Goal: Task Accomplishment & Management: Use online tool/utility

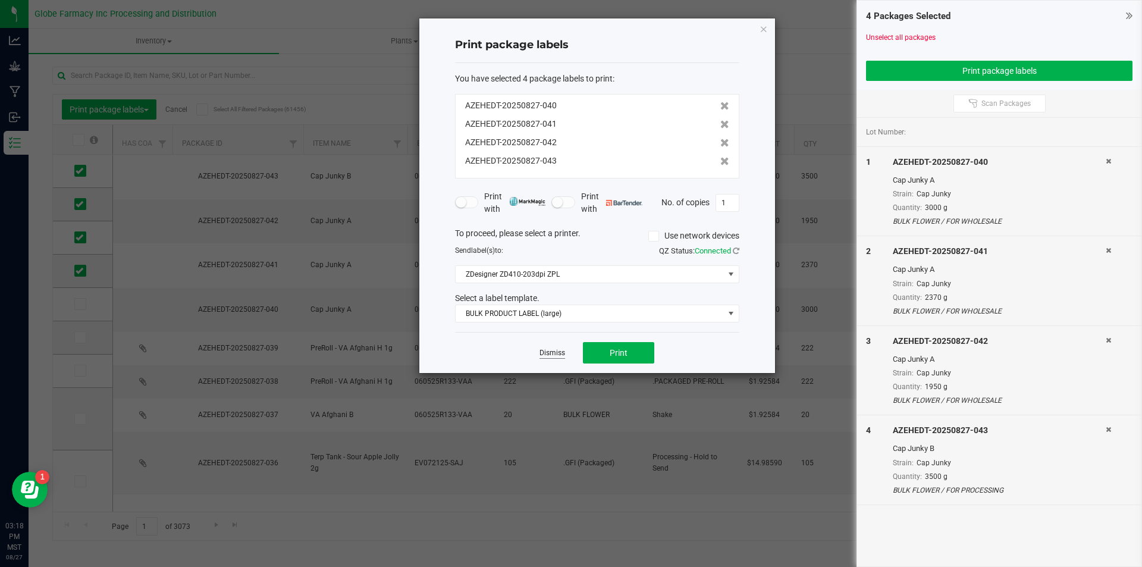
click at [545, 350] on link "Dismiss" at bounding box center [553, 353] width 26 height 10
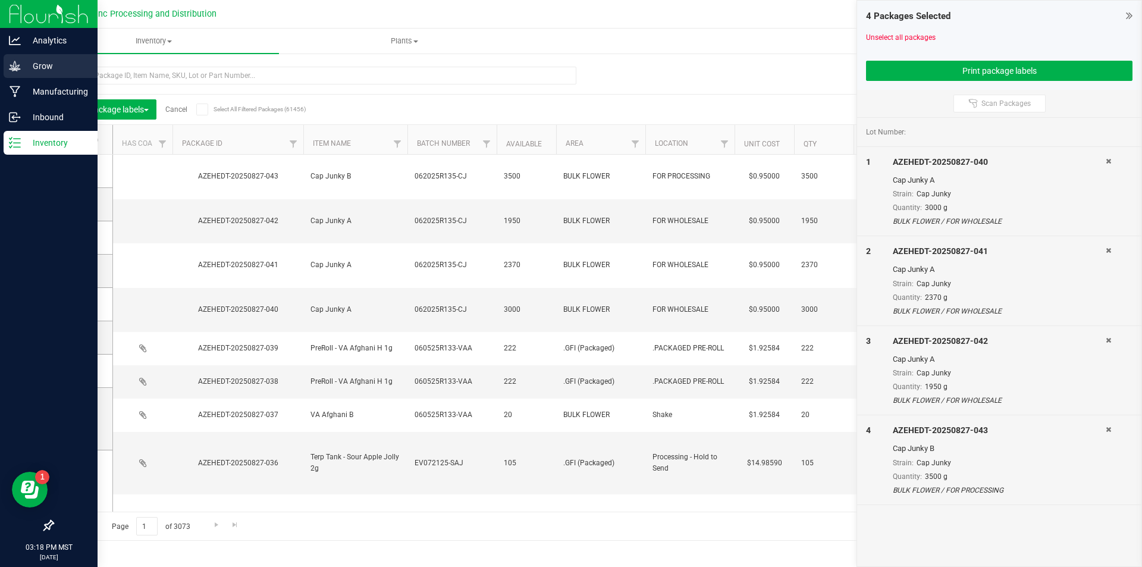
click at [29, 67] on p "Grow" at bounding box center [56, 66] width 71 height 14
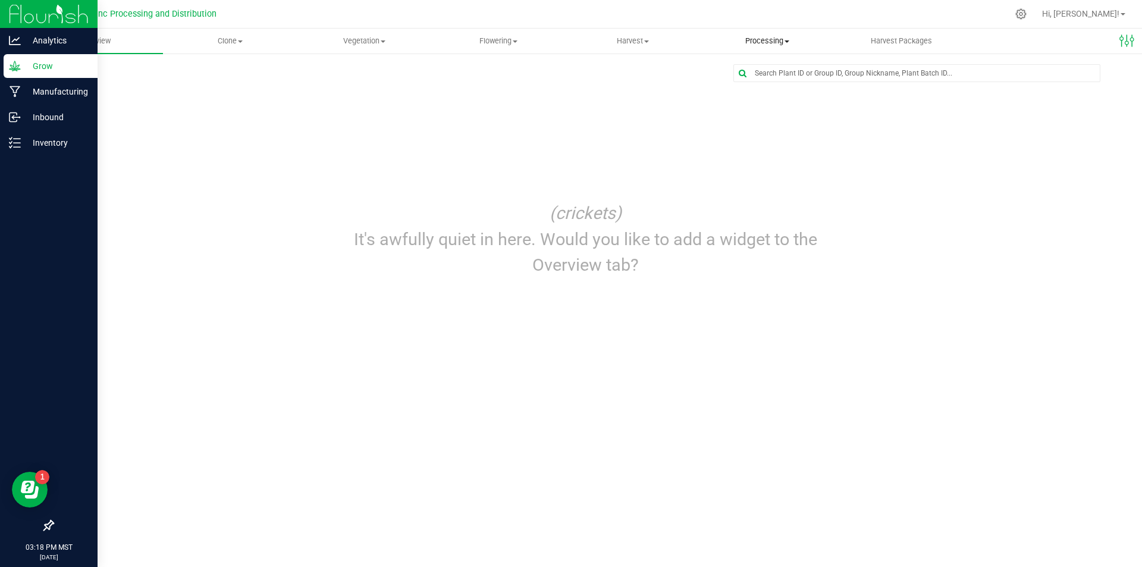
click at [754, 36] on span "Processing" at bounding box center [767, 41] width 133 height 11
click at [773, 84] on span "Processing harvests" at bounding box center [755, 86] width 110 height 10
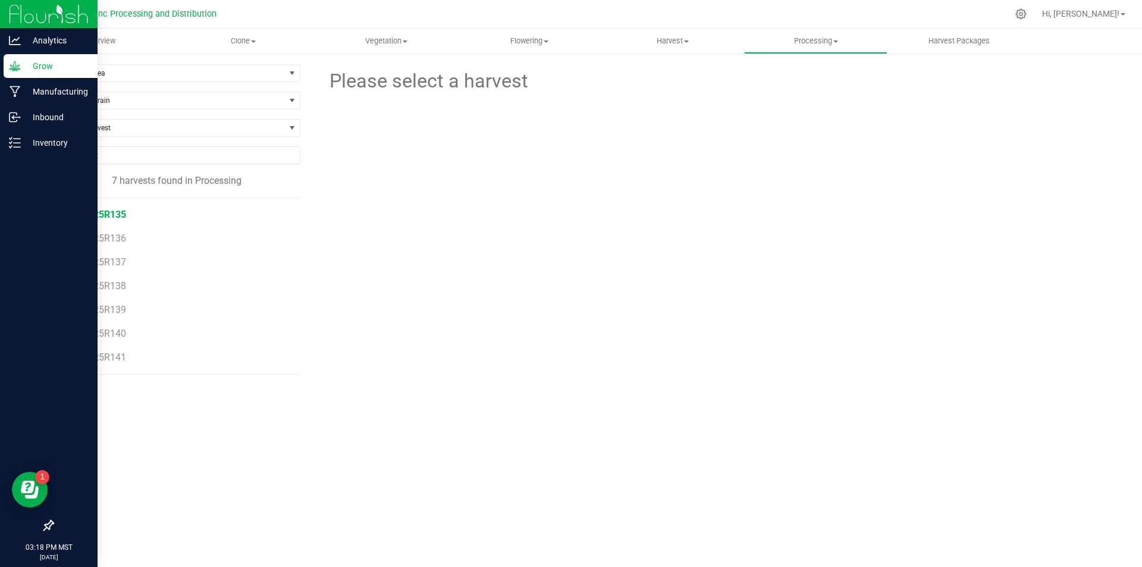
click at [118, 214] on span "062025R135" at bounding box center [99, 214] width 54 height 11
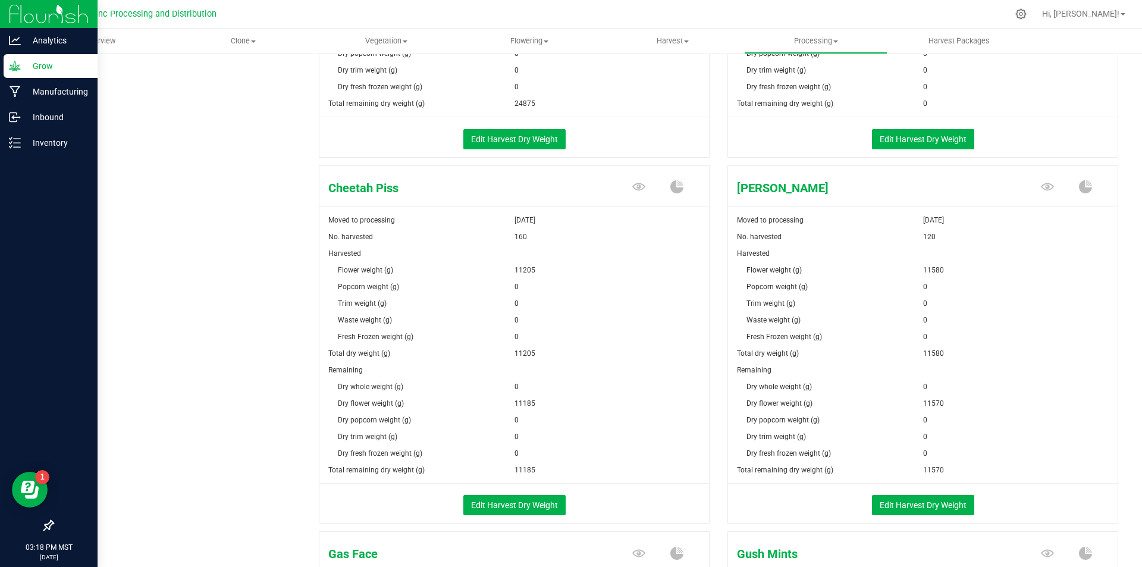
scroll to position [952, 0]
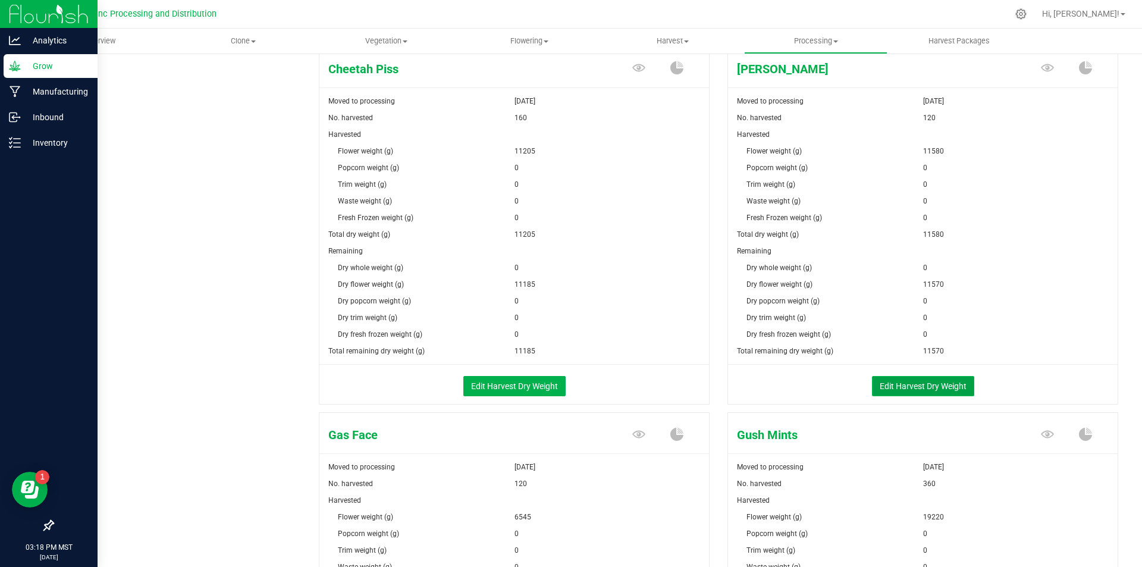
click at [910, 388] on button "Edit Harvest Dry Weight" at bounding box center [923, 386] width 102 height 20
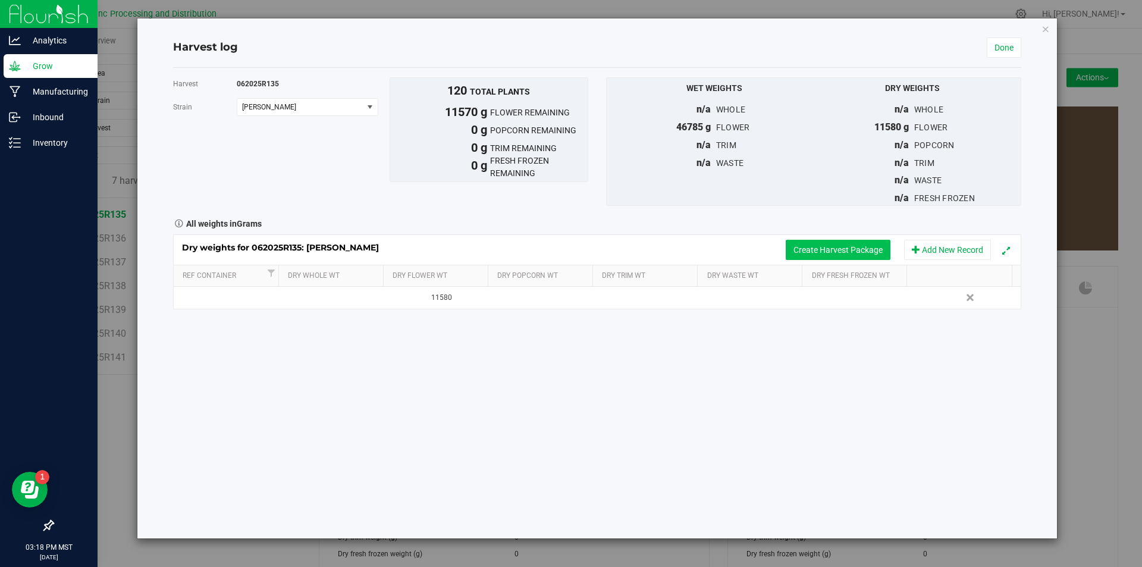
click at [798, 249] on button "Create Harvest Package" at bounding box center [838, 250] width 105 height 20
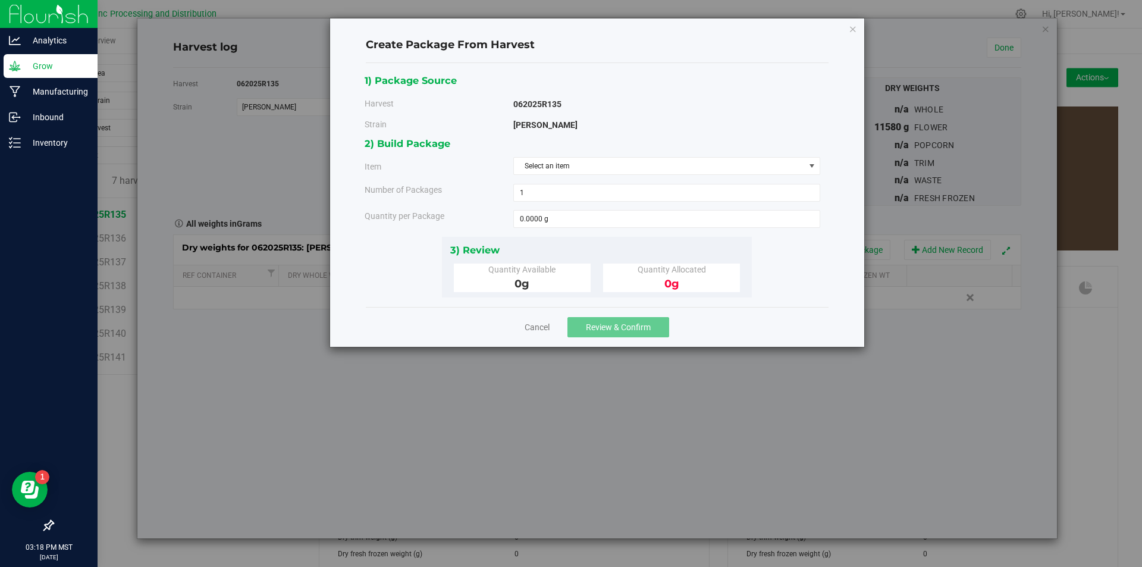
click at [591, 154] on div "2) Build Package Item Select an item Big League Sherb x Triple Burger B Bulk In…" at bounding box center [597, 186] width 465 height 101
click at [592, 160] on span "Select an item" at bounding box center [659, 166] width 291 height 17
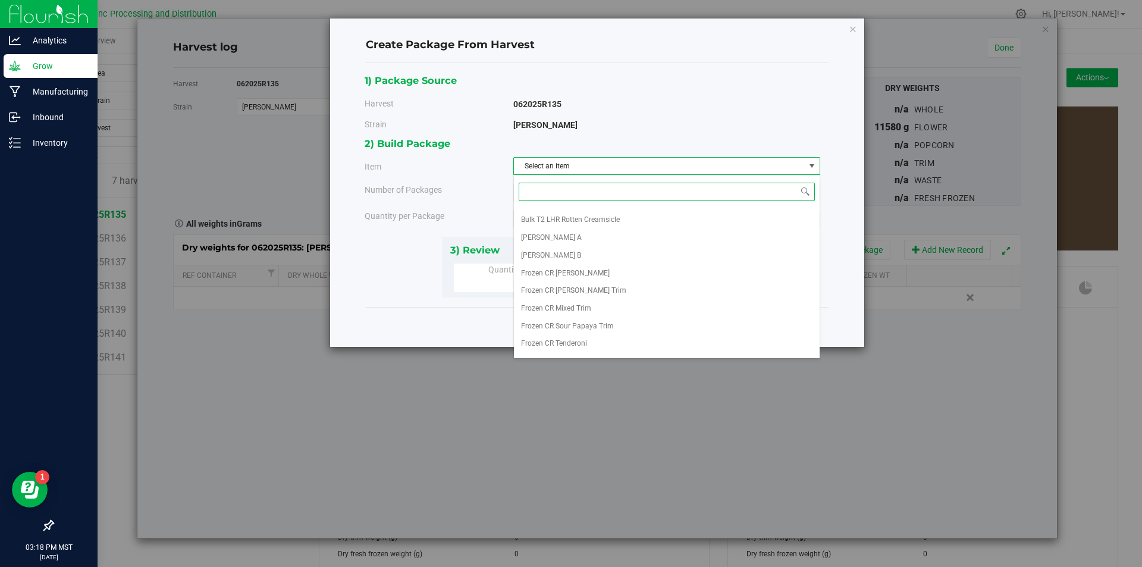
scroll to position [238, 0]
click at [581, 225] on li "[PERSON_NAME] A" at bounding box center [667, 226] width 306 height 18
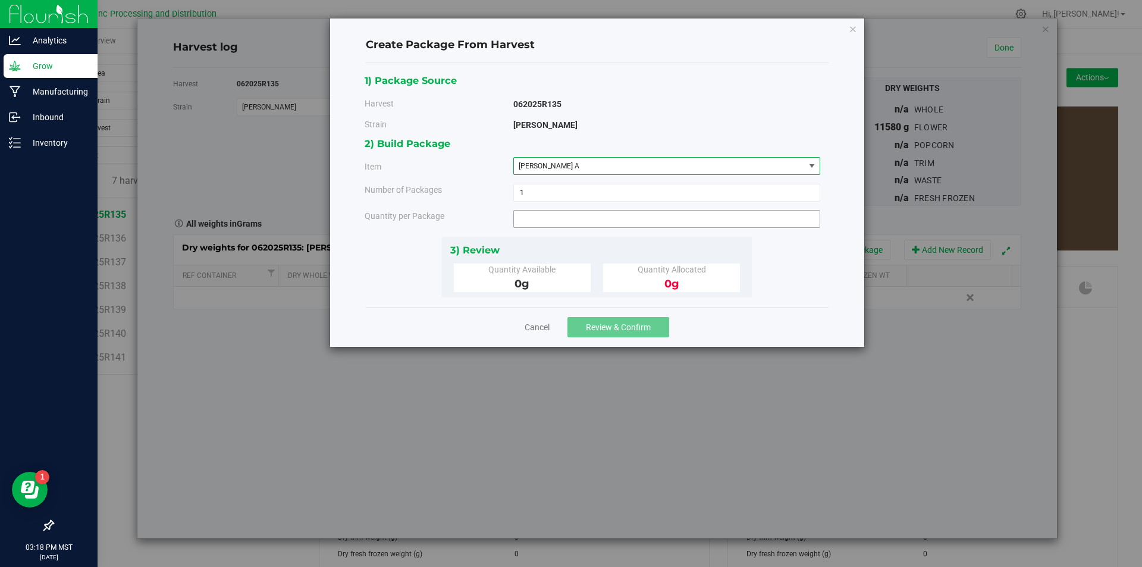
click at [581, 225] on span at bounding box center [666, 219] width 307 height 18
type input "3120"
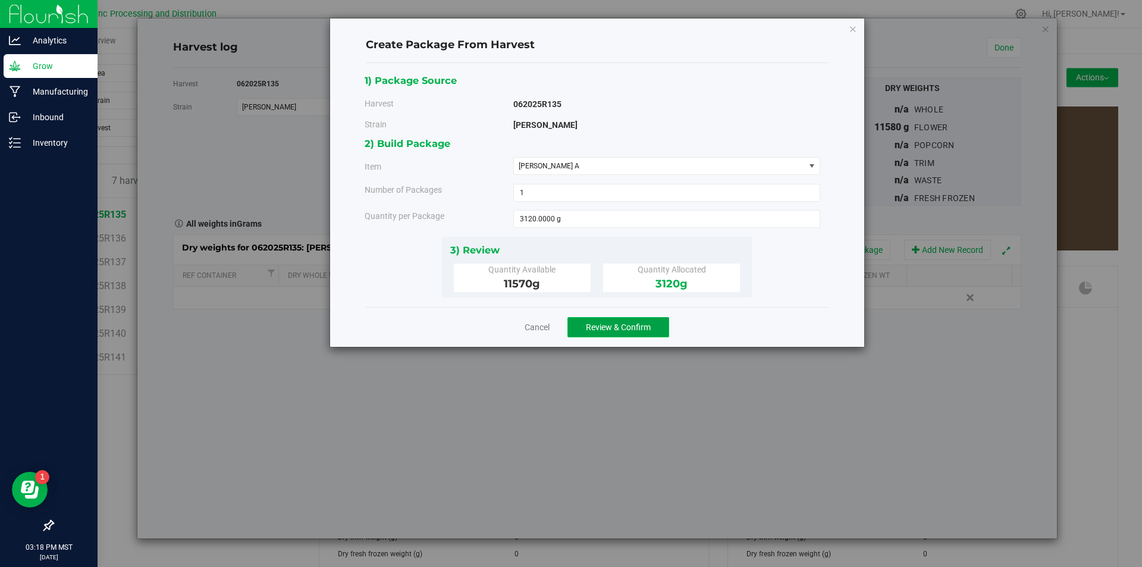
click at [618, 327] on span "Review & Confirm" at bounding box center [618, 327] width 65 height 10
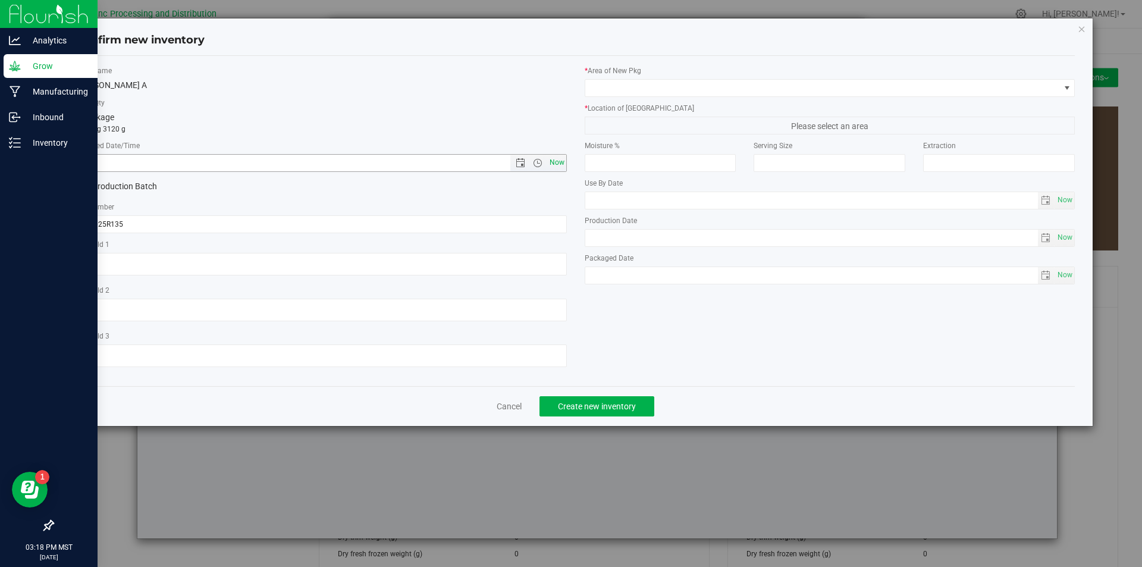
click at [559, 165] on span "Now" at bounding box center [557, 162] width 20 height 17
type input "[DATE] 3:18 PM"
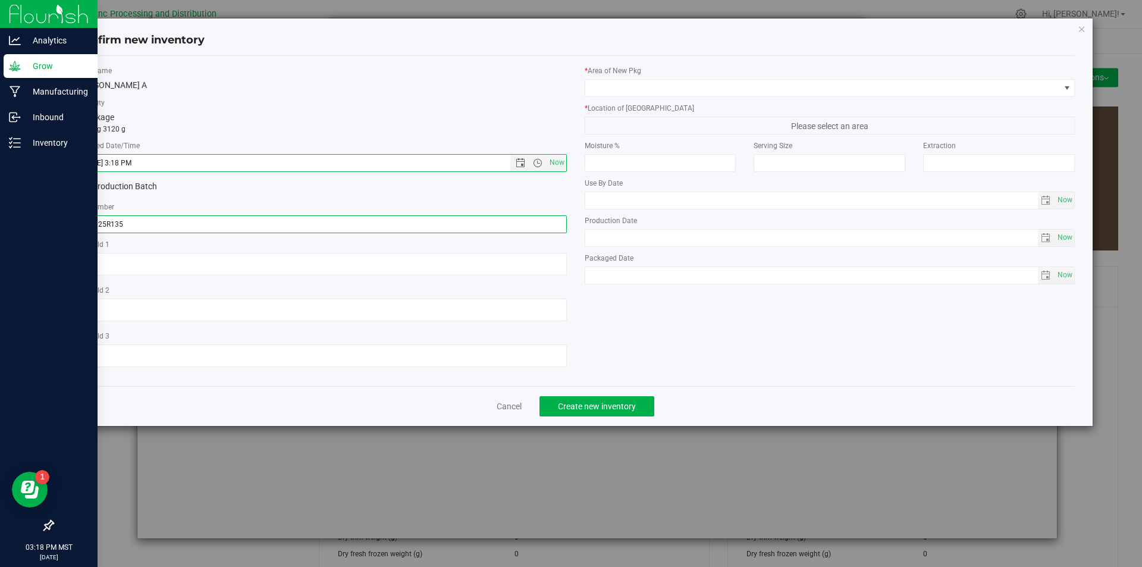
click at [245, 220] on input "062025R135" at bounding box center [321, 224] width 491 height 18
type input "062025R135-DDU"
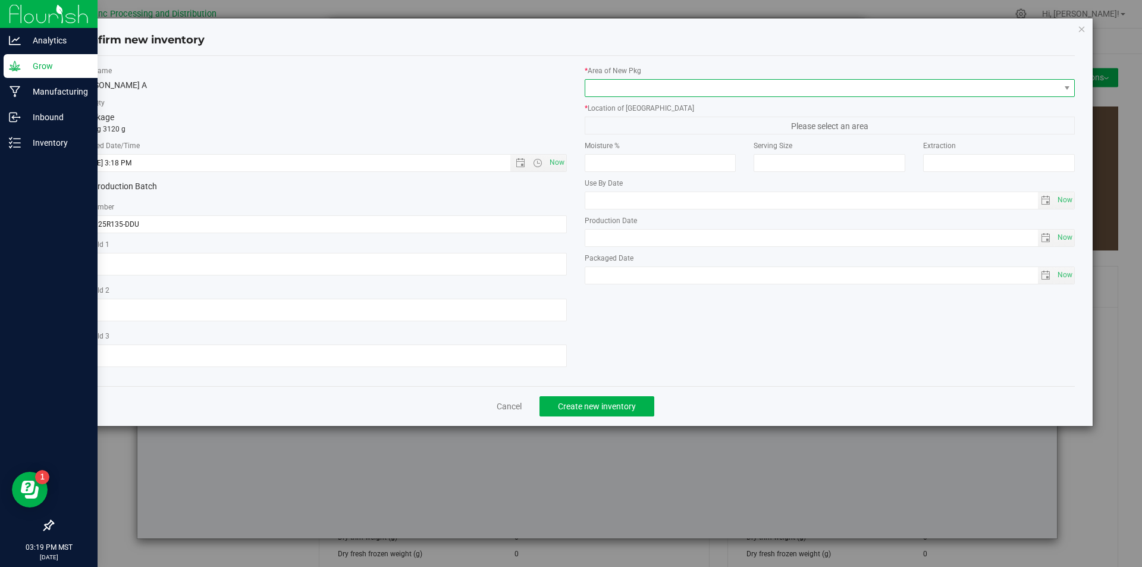
click at [645, 86] on span at bounding box center [822, 88] width 475 height 17
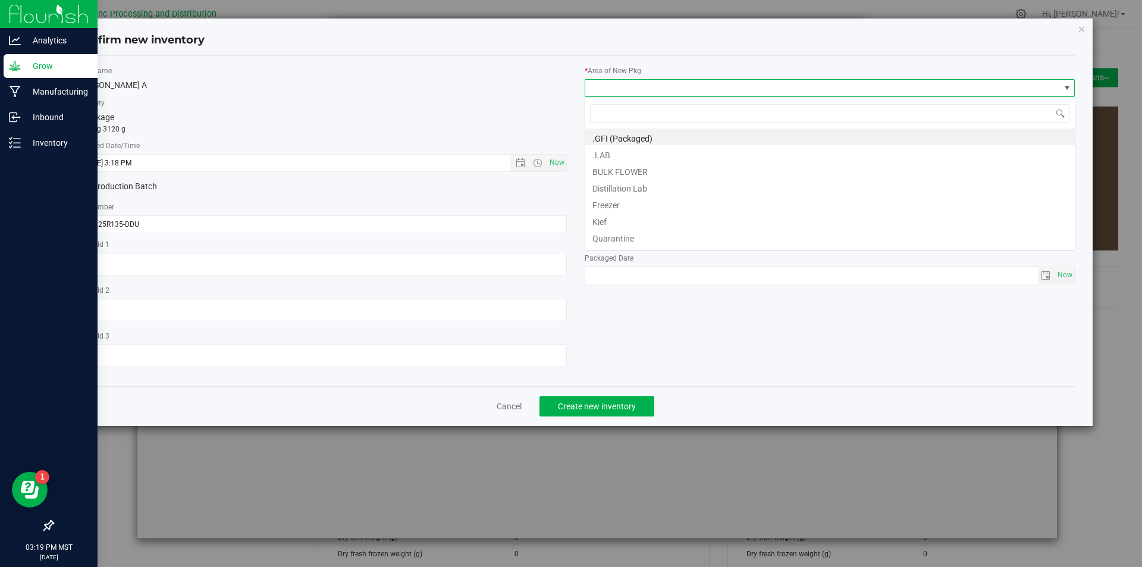
scroll to position [18, 491]
click at [614, 170] on li "BULK FLOWER" at bounding box center [830, 170] width 490 height 17
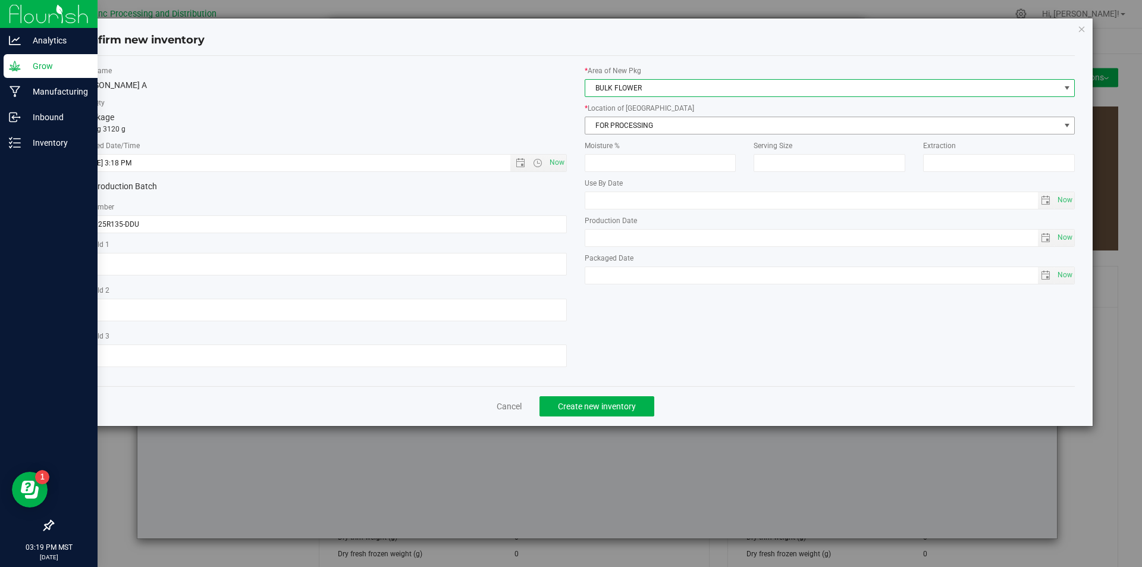
click at [633, 121] on span "FOR PROCESSING" at bounding box center [822, 125] width 475 height 17
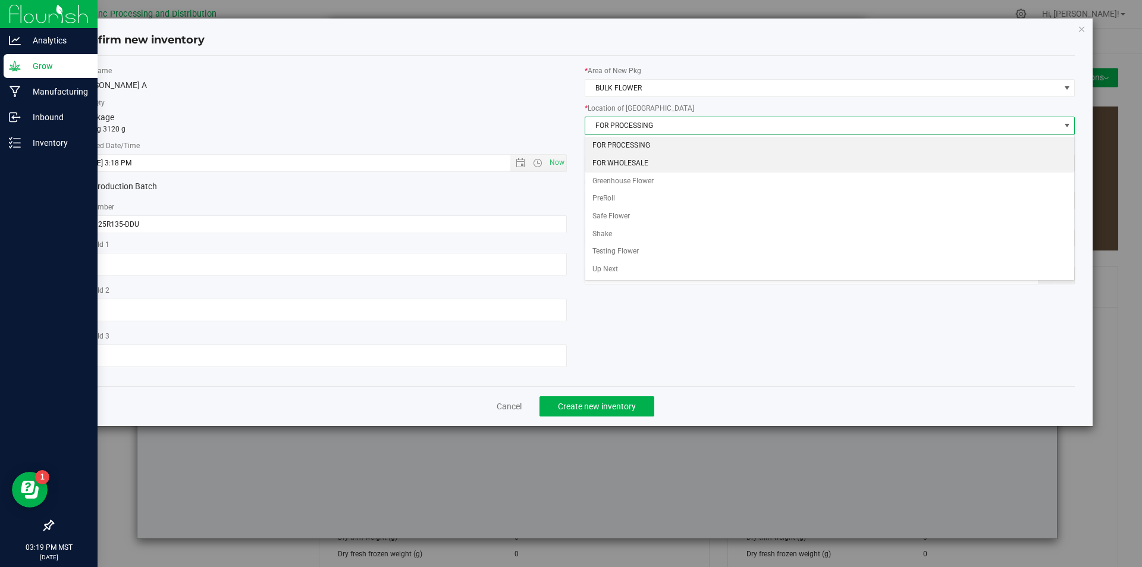
click at [629, 161] on li "FOR WHOLESALE" at bounding box center [830, 164] width 490 height 18
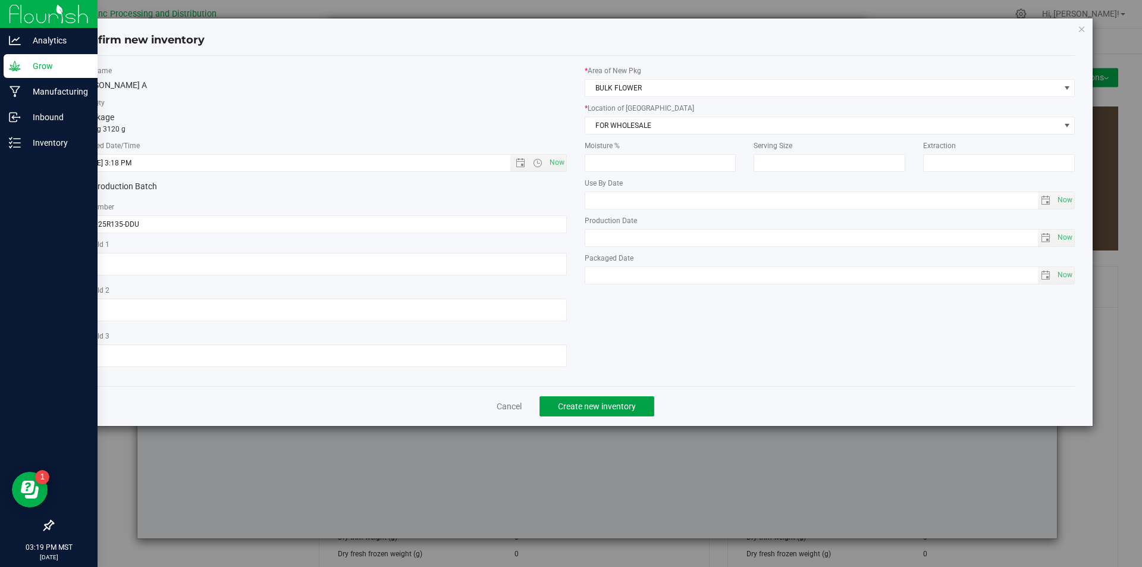
click at [613, 405] on span "Create new inventory" at bounding box center [597, 407] width 78 height 10
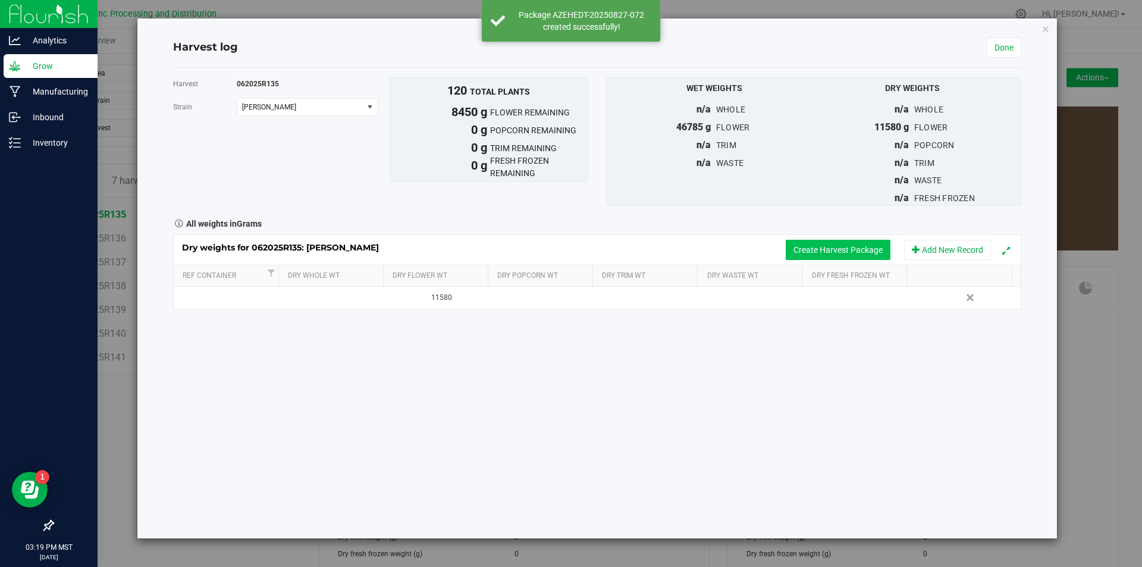
click at [790, 247] on button "Create Harvest Package" at bounding box center [838, 250] width 105 height 20
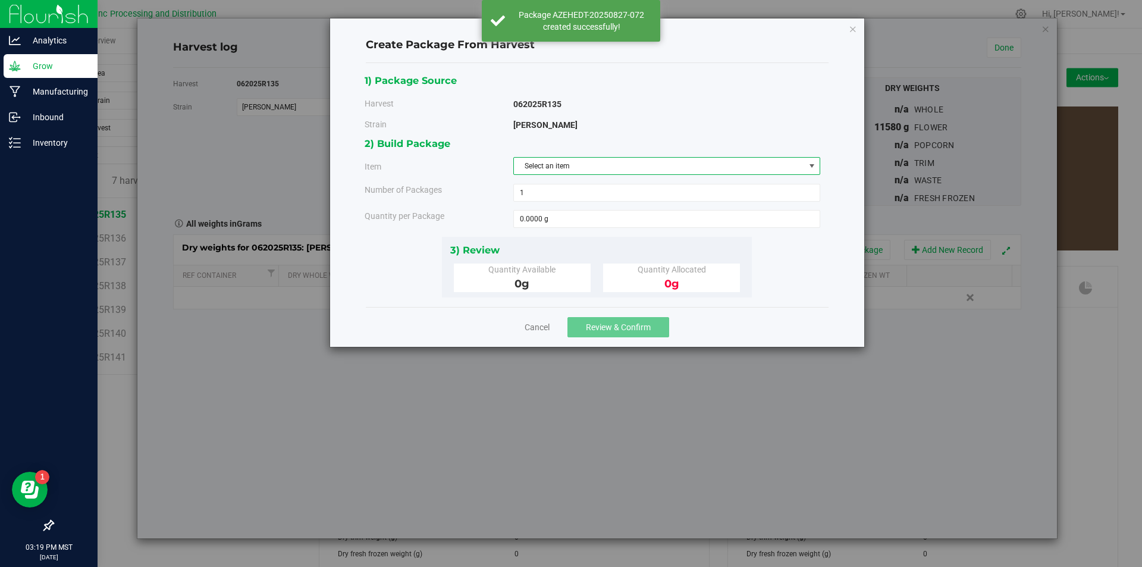
click at [664, 171] on span "Select an item" at bounding box center [659, 166] width 291 height 17
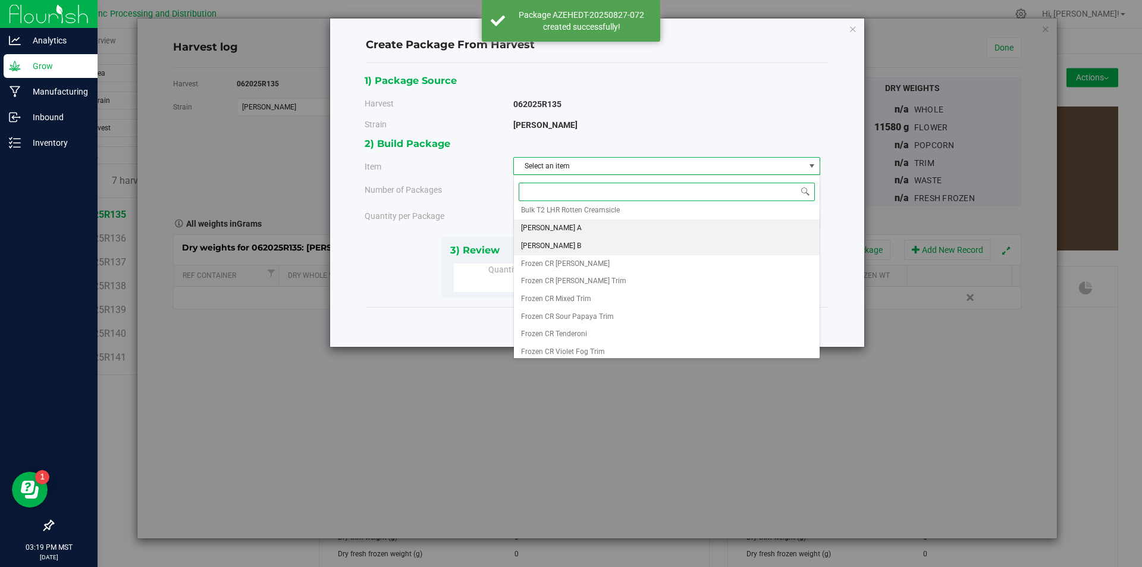
scroll to position [238, 0]
click at [606, 228] on li "[PERSON_NAME] A" at bounding box center [667, 226] width 306 height 18
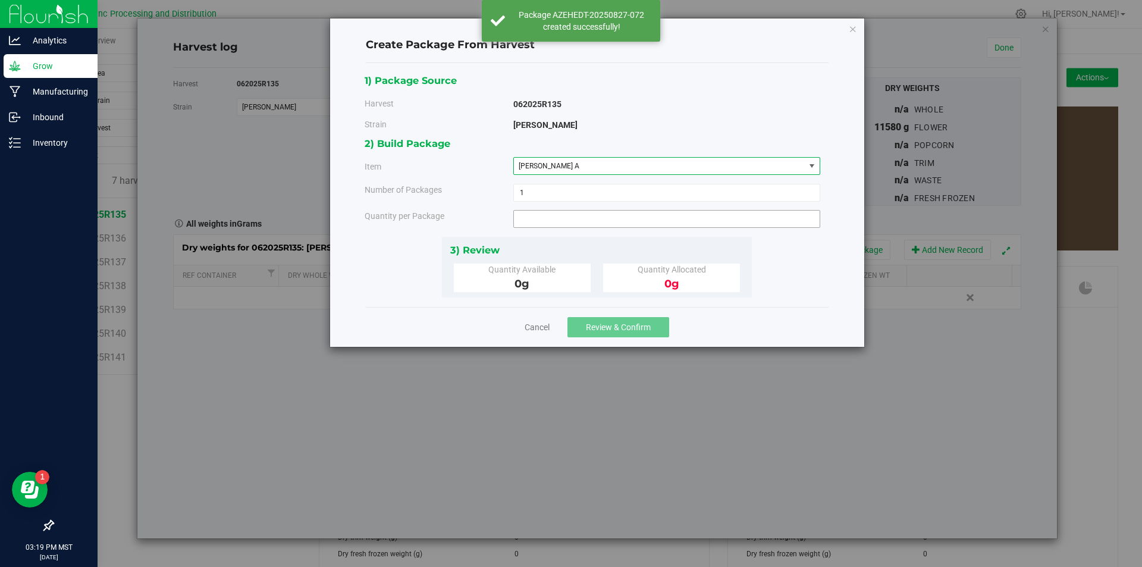
click at [603, 227] on span at bounding box center [666, 219] width 307 height 18
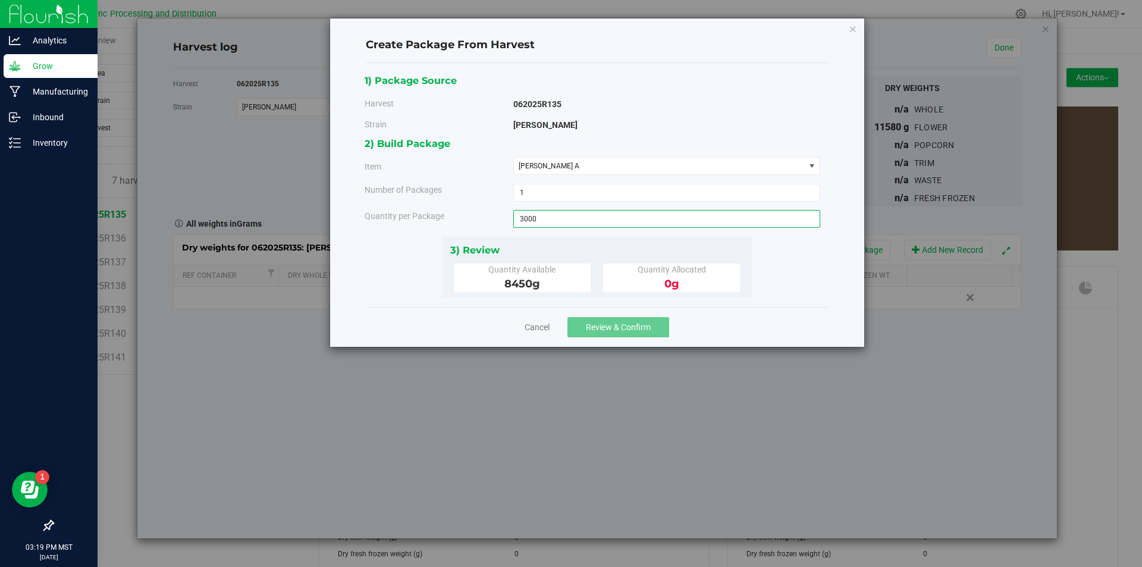
type input "3000"
type input "3000.0000 g"
click at [606, 330] on span "Review & Confirm" at bounding box center [618, 327] width 65 height 10
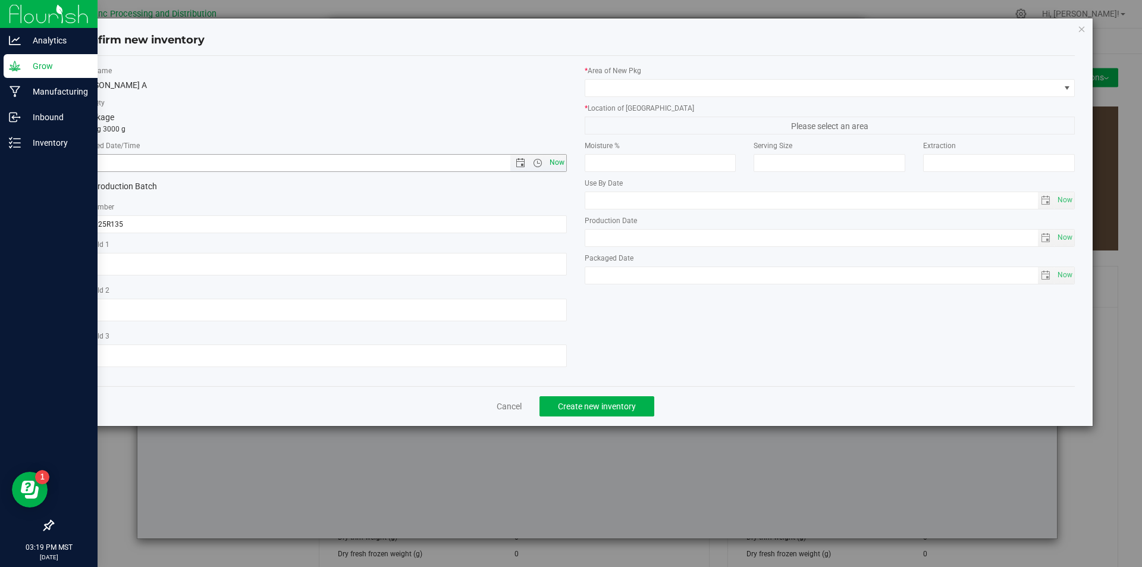
click at [552, 159] on span "Now" at bounding box center [557, 162] width 20 height 17
type input "[DATE] 3:19 PM"
click at [151, 233] on div "Item Name [PERSON_NAME] A Total Qty 1 package totaling 3000 g * Created Date/Ti…" at bounding box center [321, 220] width 509 height 311
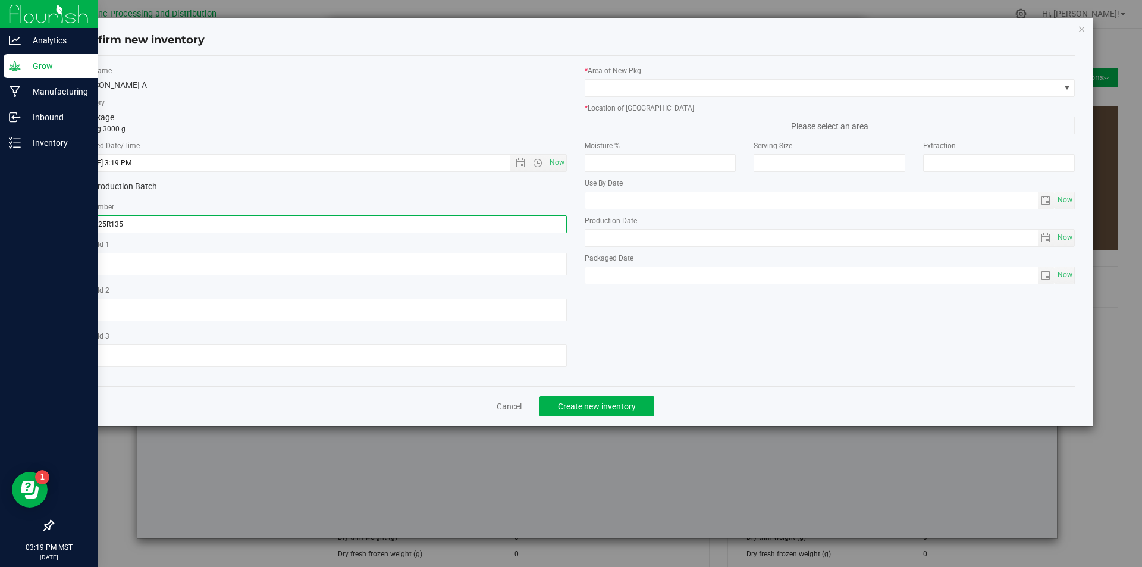
click at [151, 223] on input "062025R135" at bounding box center [321, 224] width 491 height 18
type input "062025R135-DDU"
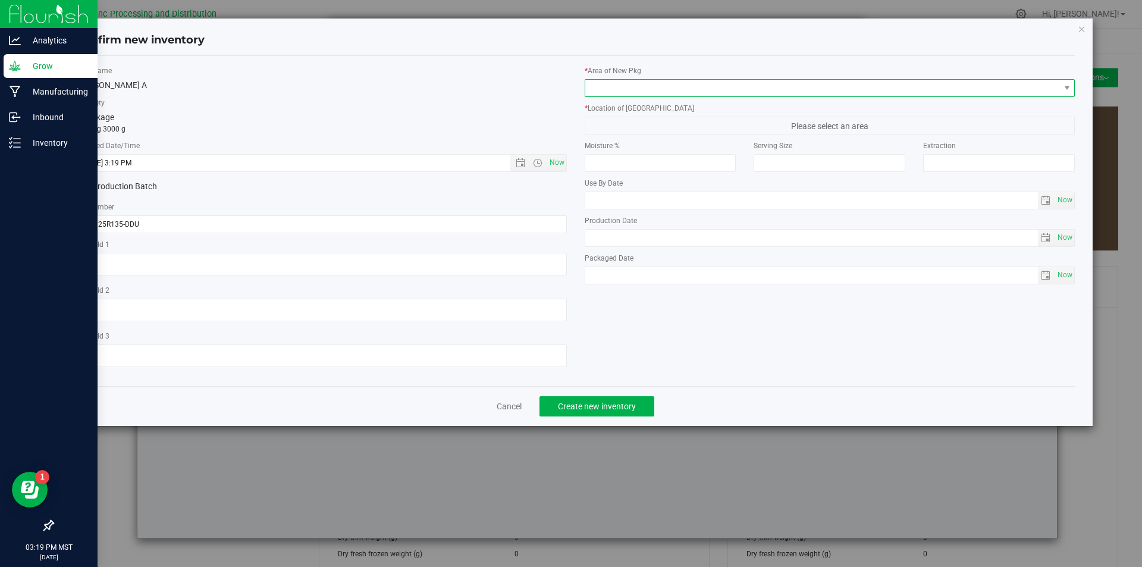
click at [679, 86] on span at bounding box center [822, 88] width 475 height 17
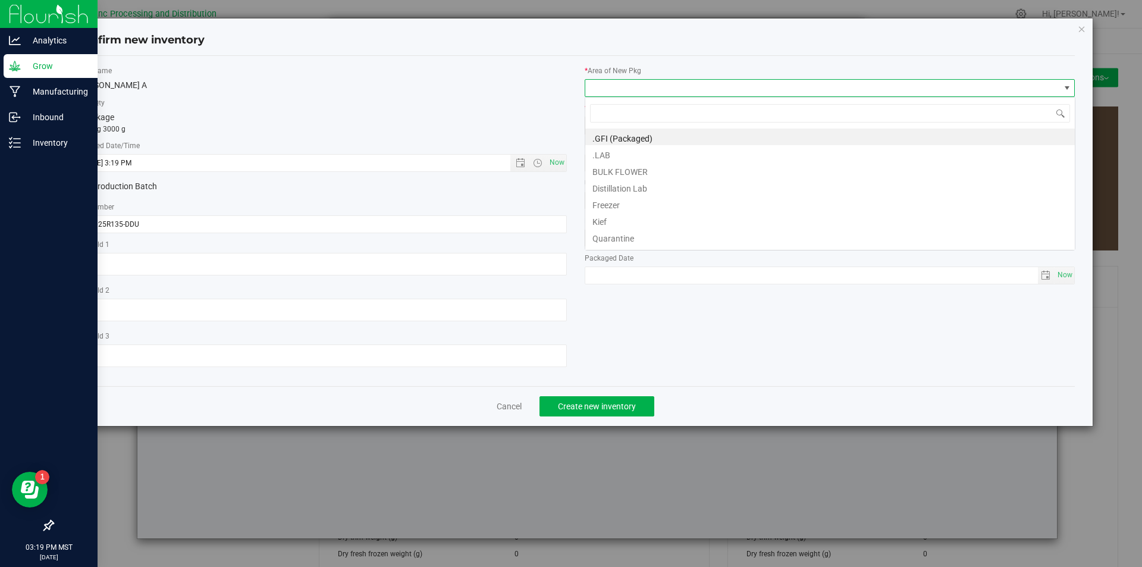
scroll to position [18, 491]
click at [646, 171] on li "BULK FLOWER" at bounding box center [830, 170] width 490 height 17
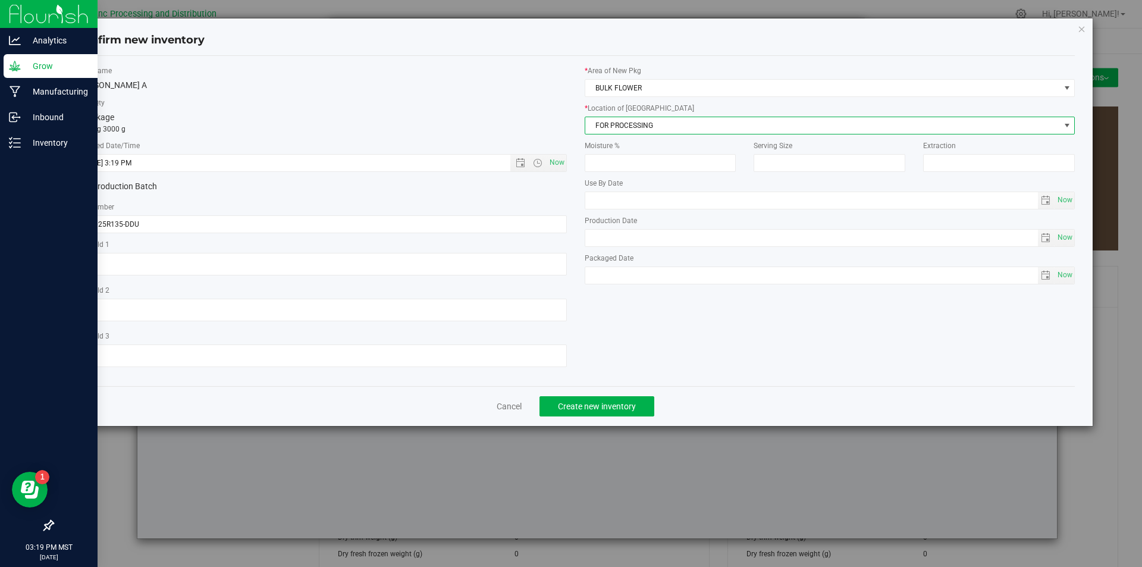
click at [633, 125] on span "FOR PROCESSING" at bounding box center [822, 125] width 475 height 17
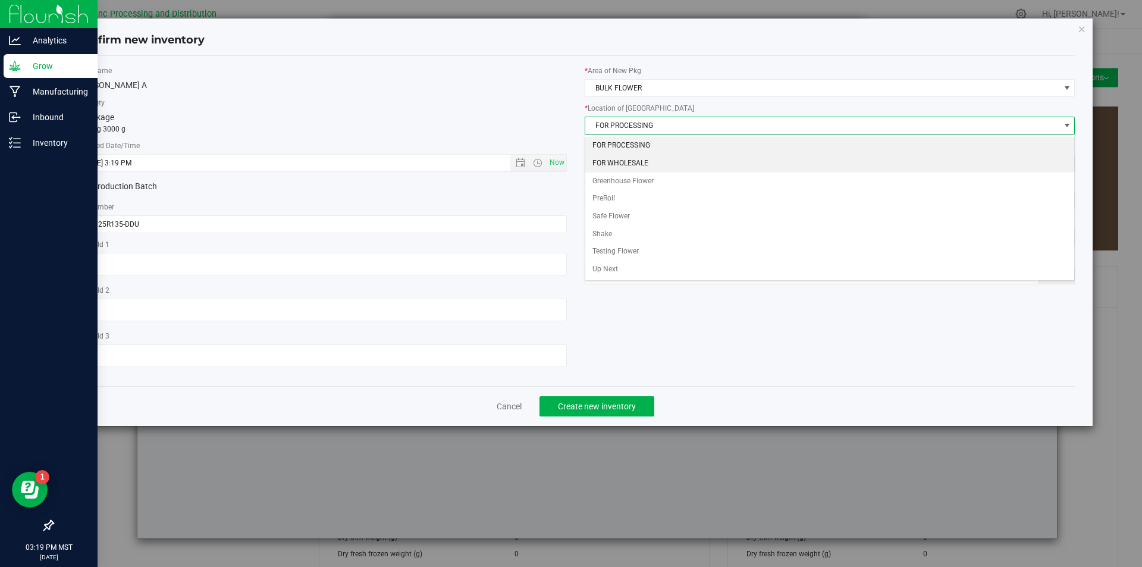
click at [638, 162] on li "FOR WHOLESALE" at bounding box center [830, 164] width 490 height 18
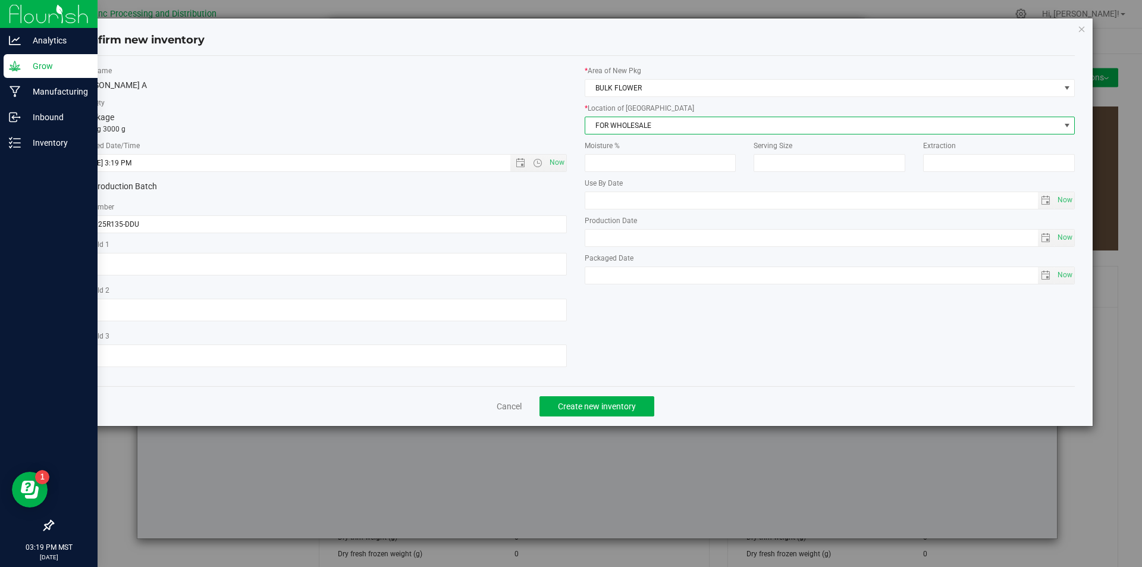
click at [597, 418] on div "Cancel Create new inventory" at bounding box center [575, 406] width 999 height 40
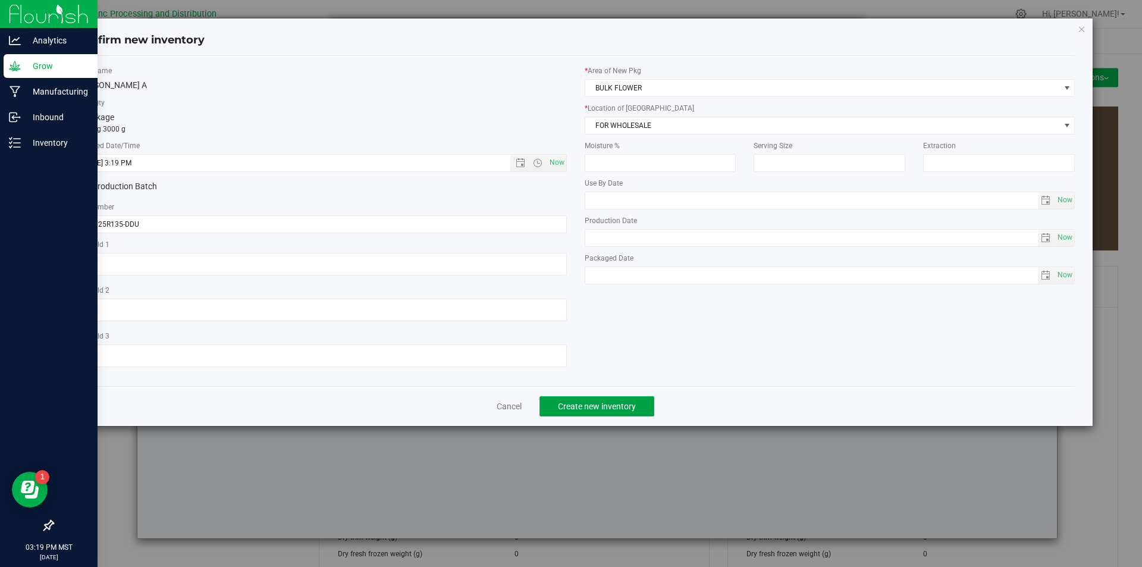
click at [600, 408] on span "Create new inventory" at bounding box center [597, 407] width 78 height 10
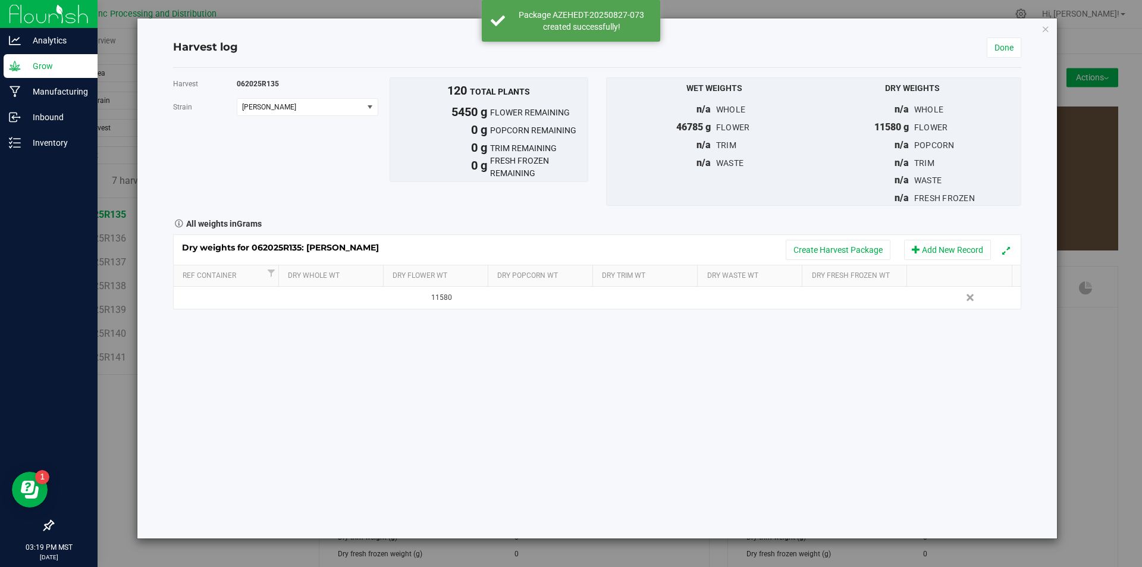
click at [823, 239] on div "Dry weights for 062025R135: [PERSON_NAME] Create Harvest Package Add New Record" at bounding box center [597, 250] width 847 height 30
click at [819, 246] on button "Create Harvest Package" at bounding box center [838, 250] width 105 height 20
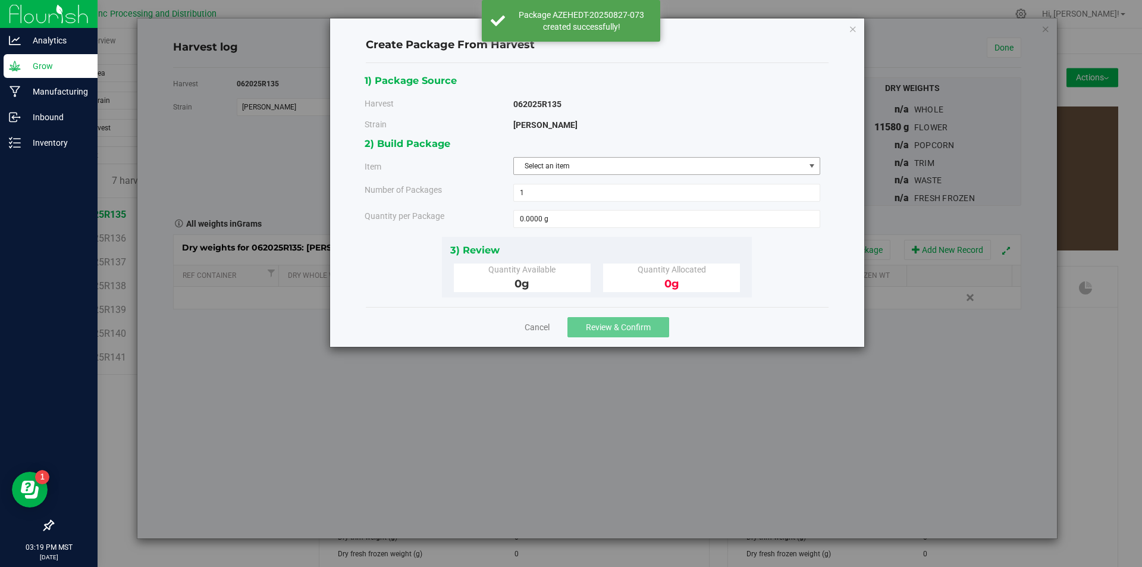
click at [664, 173] on span "Select an item" at bounding box center [659, 166] width 291 height 17
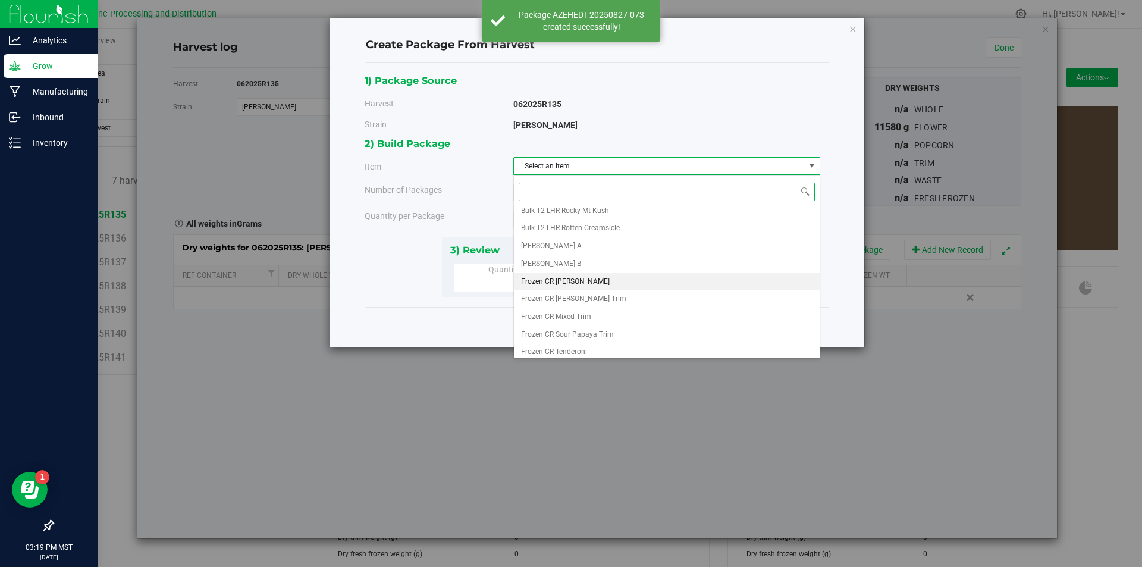
scroll to position [258, 0]
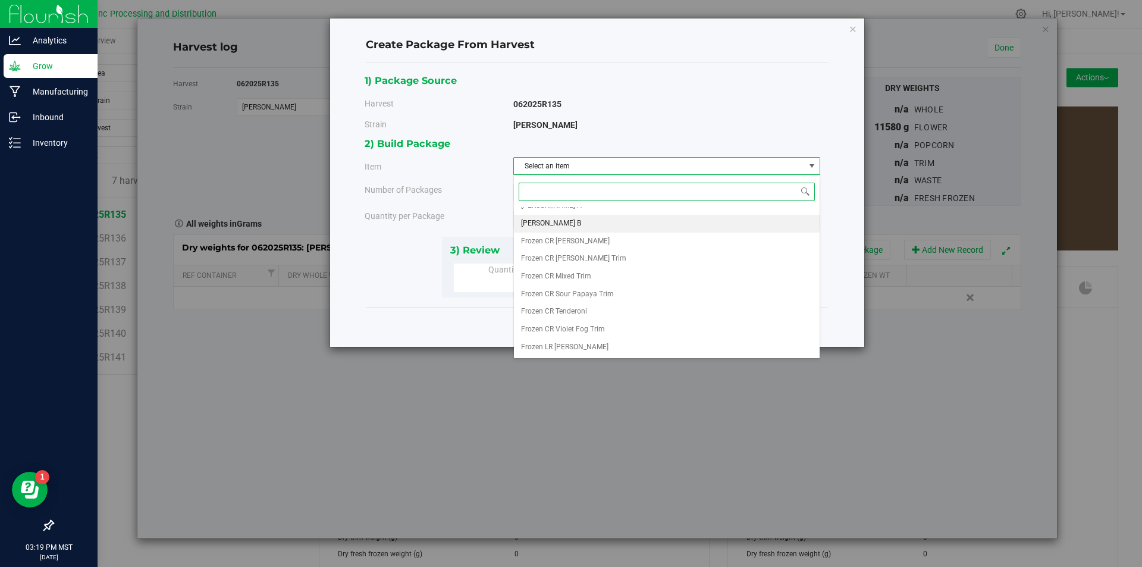
click at [581, 228] on li "[PERSON_NAME] B" at bounding box center [667, 224] width 306 height 18
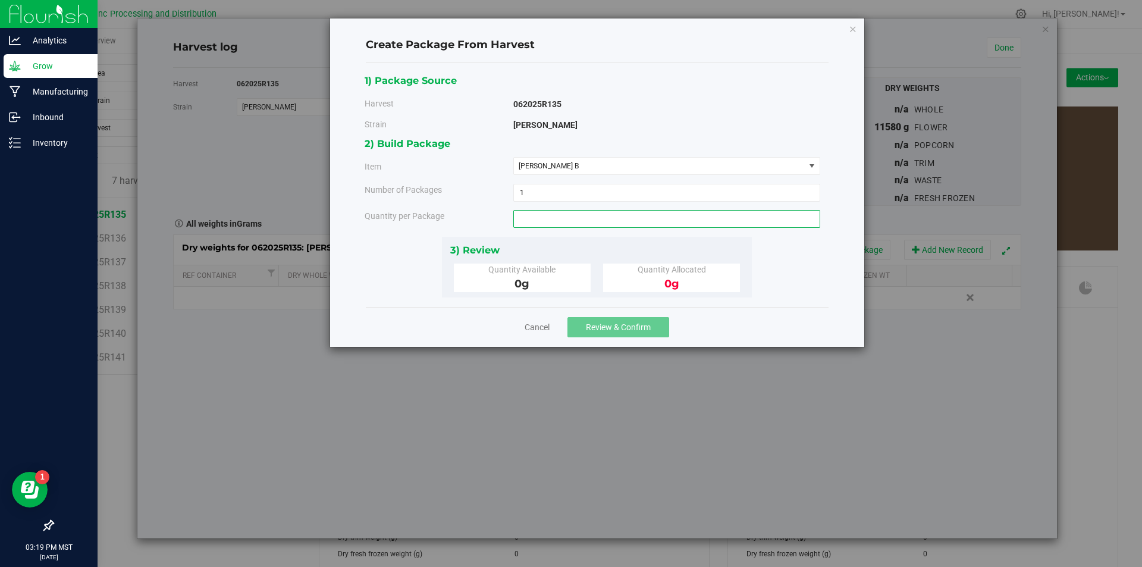
click at [581, 214] on span at bounding box center [666, 219] width 307 height 18
type input "940"
type input "940.0000 g"
click at [637, 322] on span "Review & Confirm" at bounding box center [618, 327] width 65 height 10
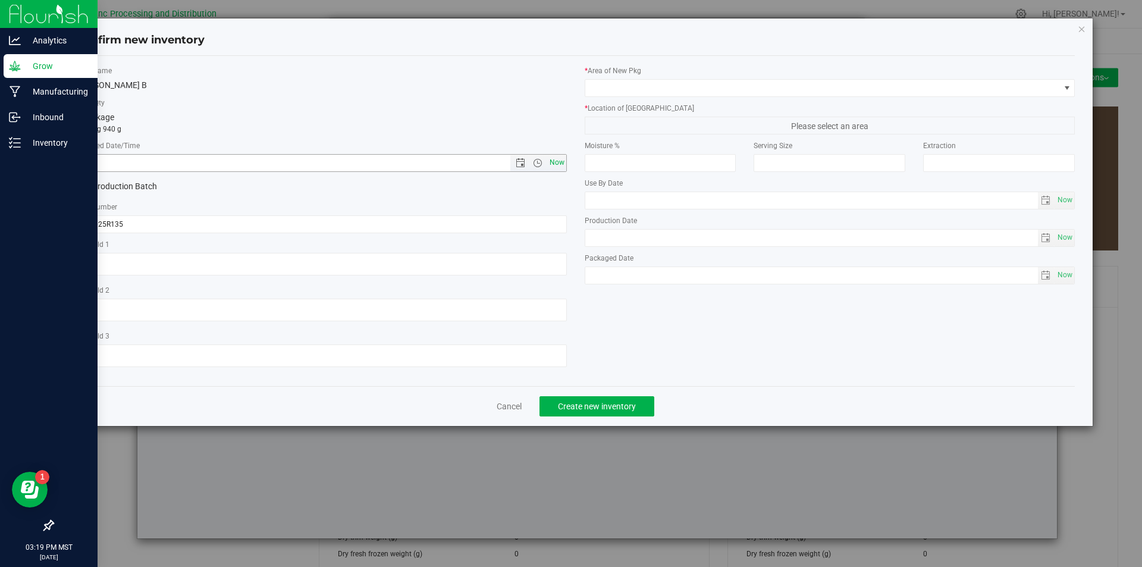
click at [562, 162] on span "Now" at bounding box center [557, 162] width 20 height 17
type input "[DATE] 3:19 PM"
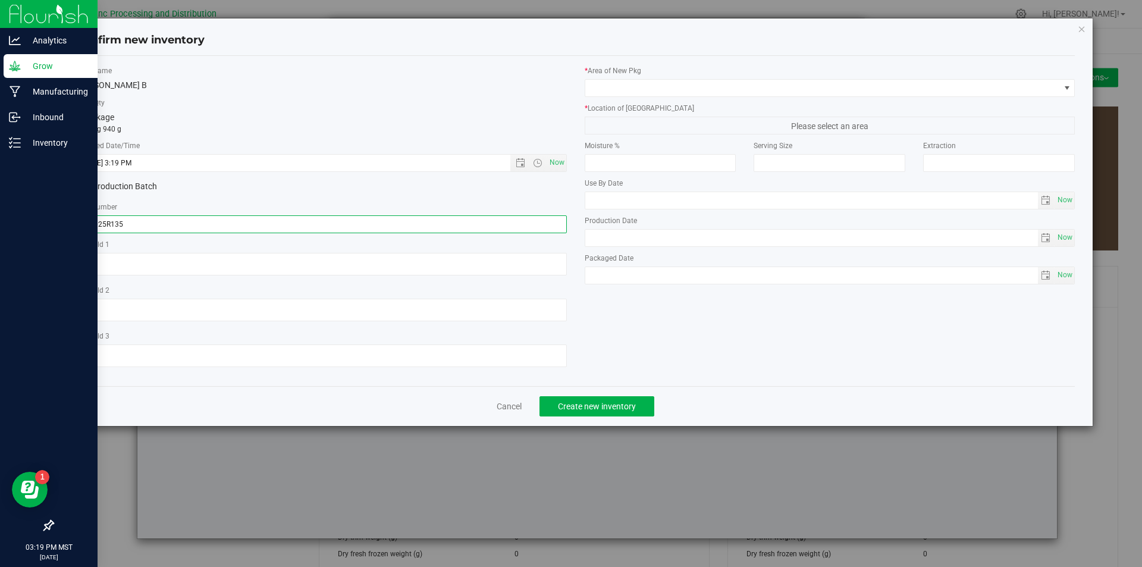
click at [241, 231] on input "062025R135" at bounding box center [321, 224] width 491 height 18
type input "062025R135-DDU"
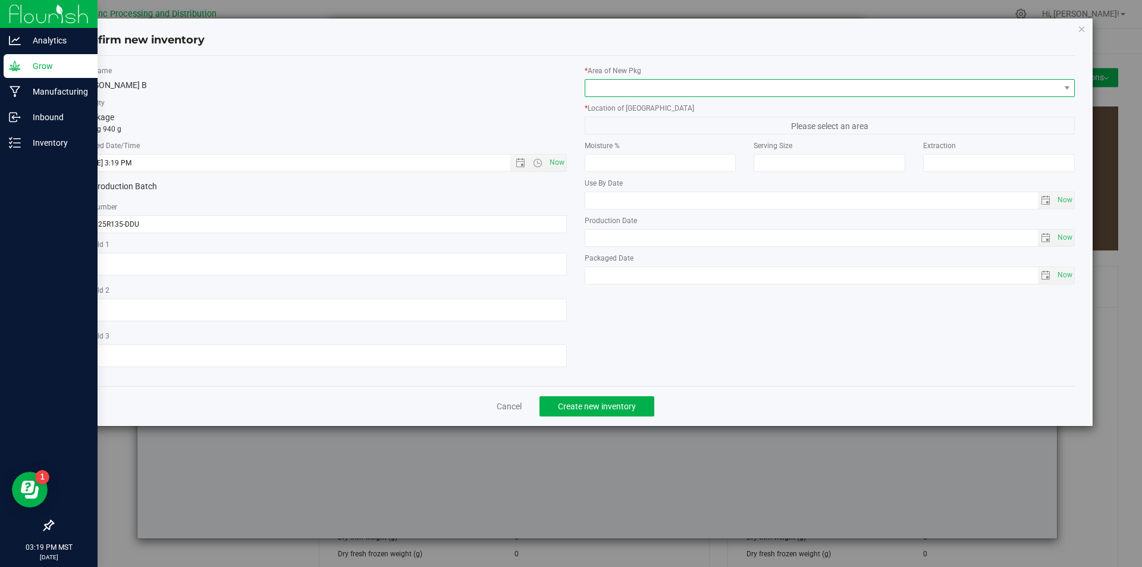
click at [703, 92] on span at bounding box center [822, 88] width 475 height 17
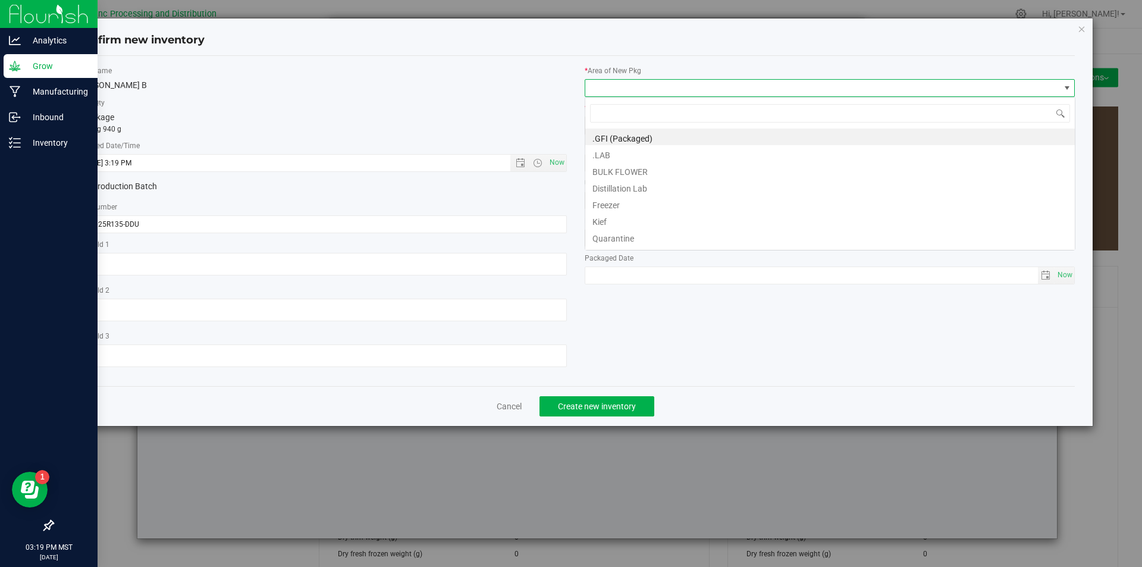
scroll to position [18, 491]
click at [646, 173] on li "BULK FLOWER" at bounding box center [830, 170] width 490 height 17
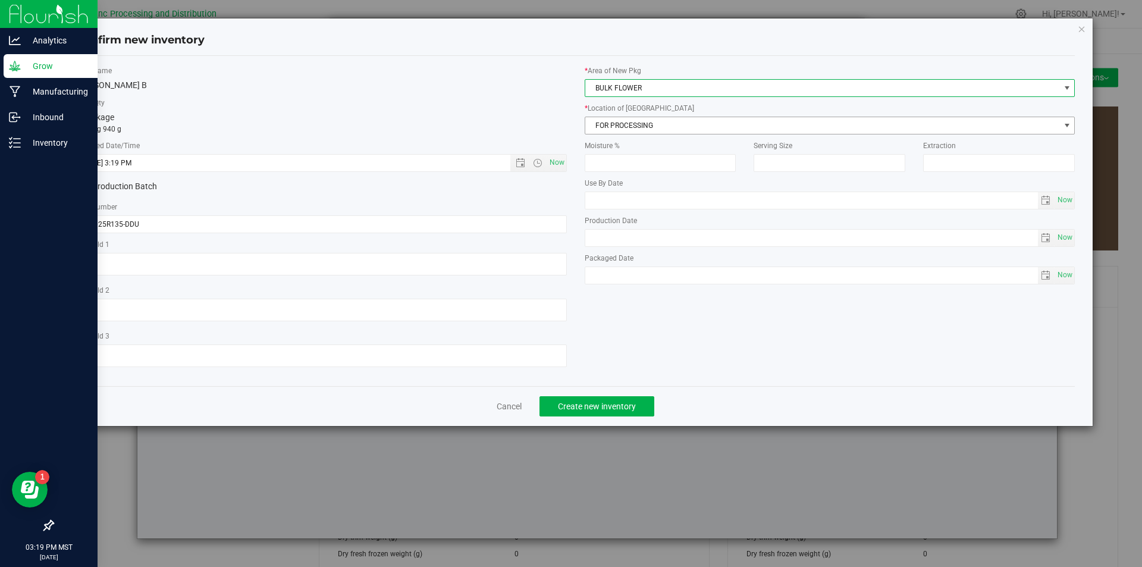
click at [653, 123] on span "FOR PROCESSING" at bounding box center [822, 125] width 475 height 17
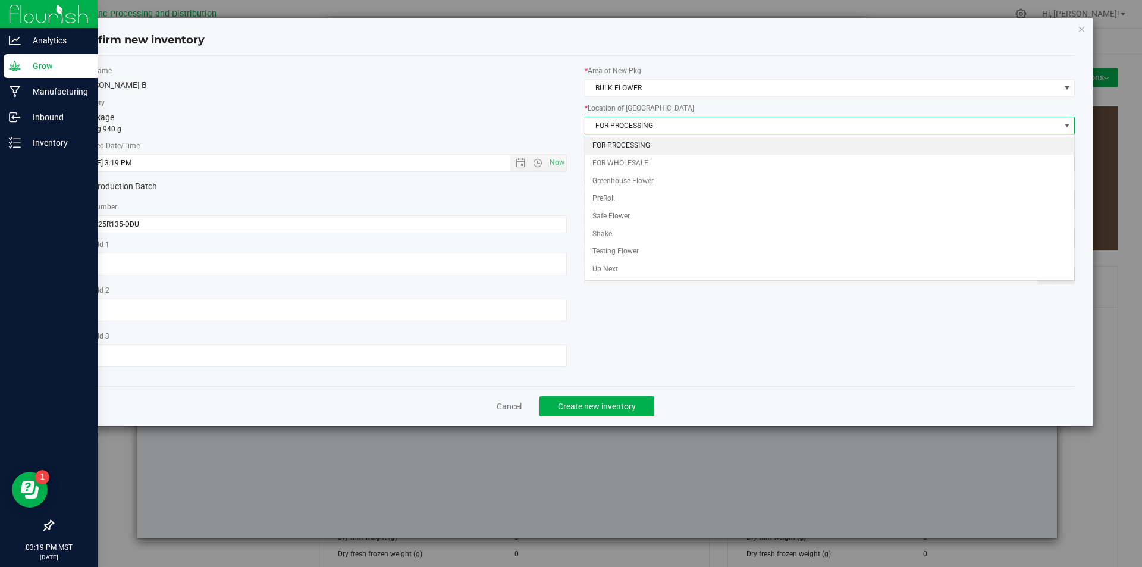
click at [651, 142] on li "FOR PROCESSING" at bounding box center [830, 146] width 490 height 18
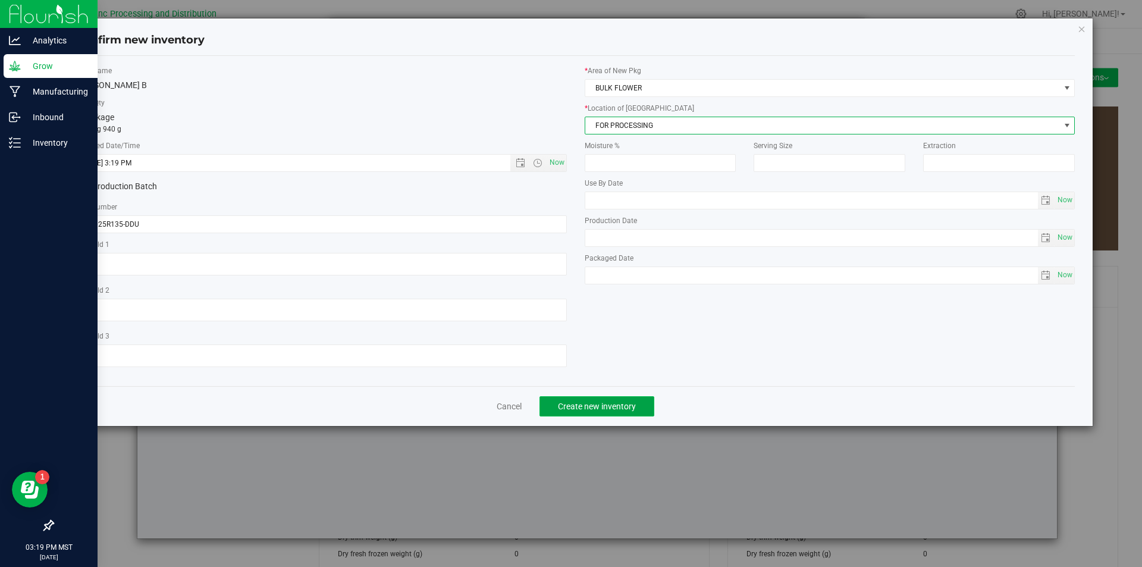
click at [600, 409] on span "Create new inventory" at bounding box center [597, 407] width 78 height 10
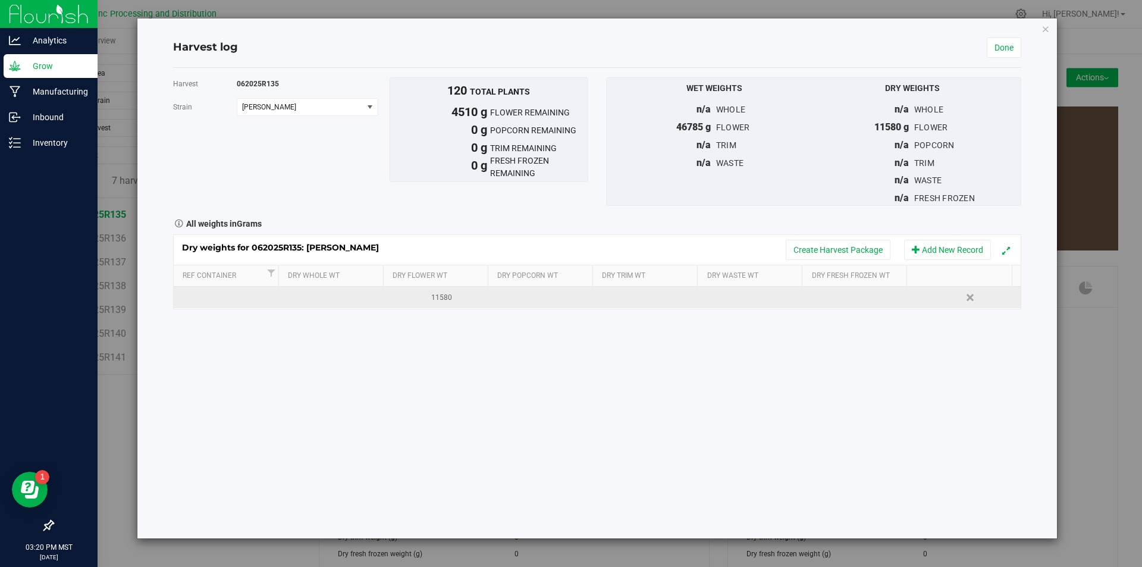
click at [443, 294] on div "11580" at bounding box center [442, 297] width 97 height 11
type input "1"
type input "7070"
click at [995, 43] on link "Done" at bounding box center [1004, 47] width 35 height 20
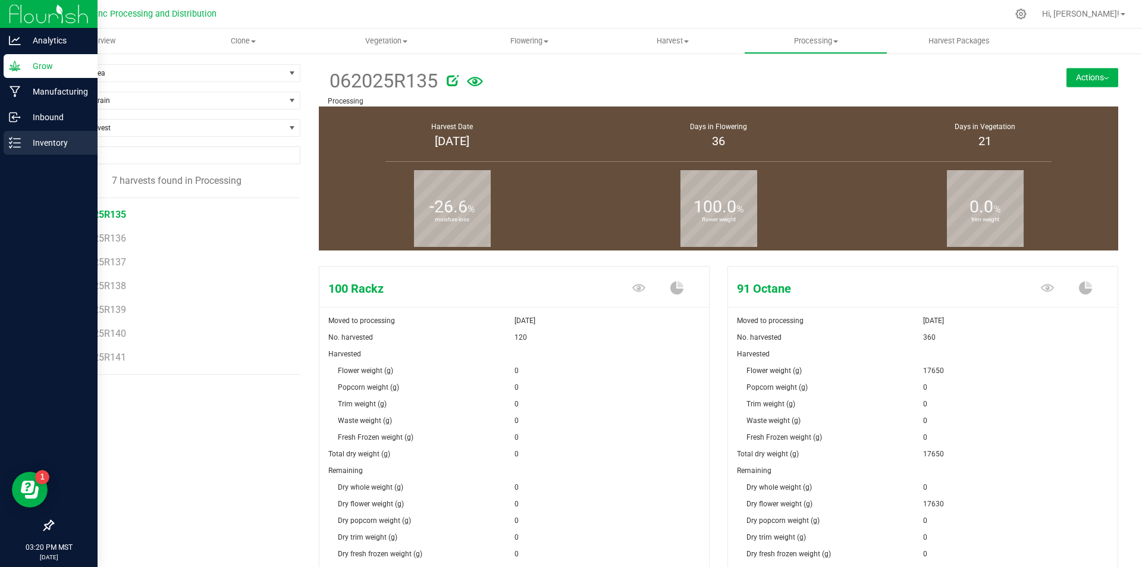
click at [38, 141] on p "Inventory" at bounding box center [56, 143] width 71 height 14
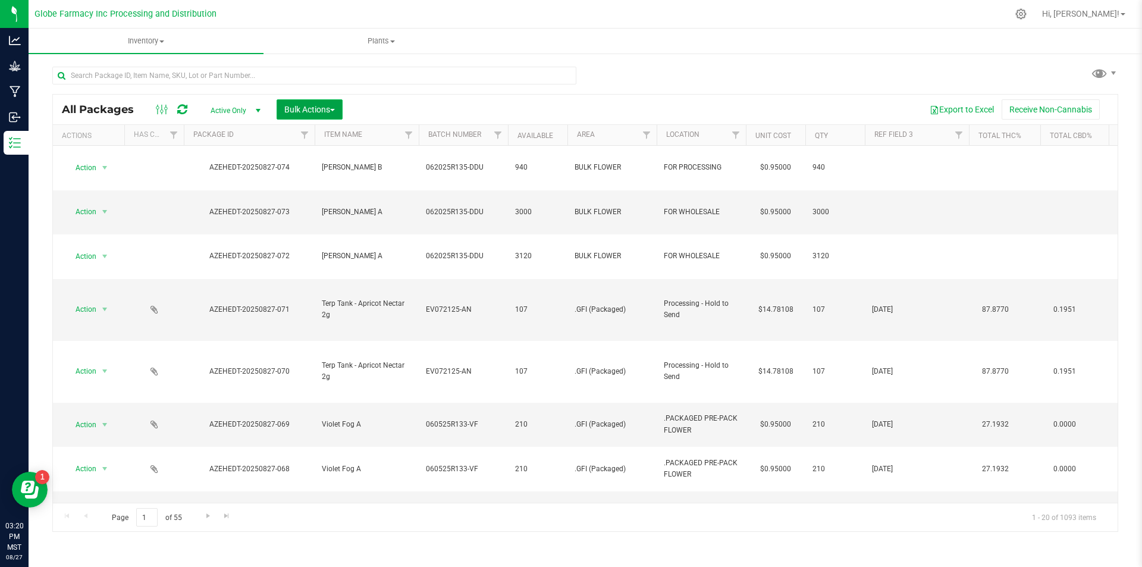
click at [303, 105] on span "Bulk Actions" at bounding box center [309, 110] width 51 height 10
click at [325, 195] on div "Print package labels" at bounding box center [327, 203] width 87 height 19
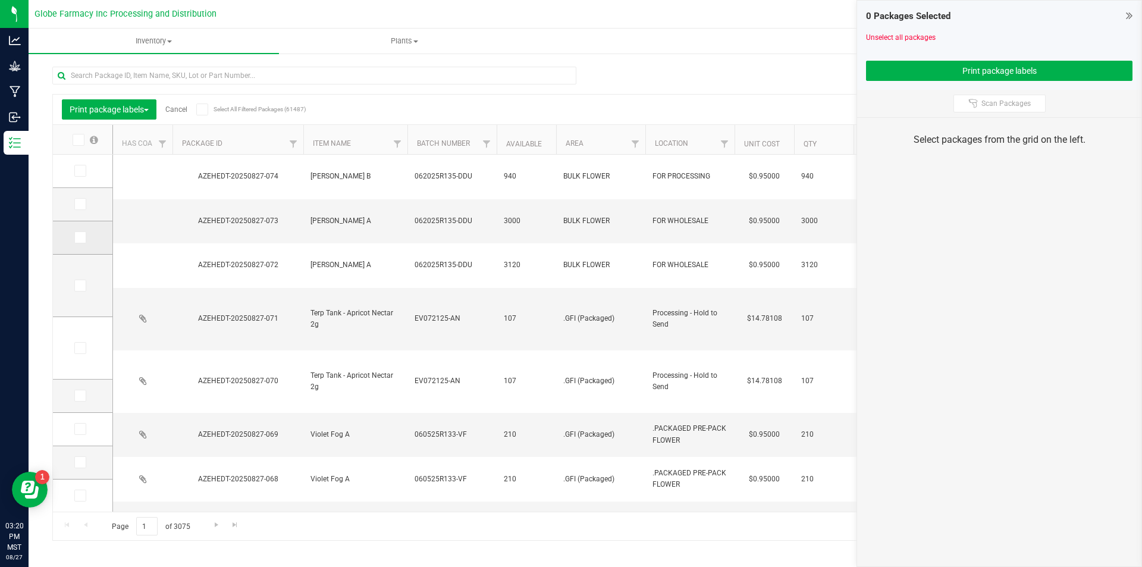
click at [88, 236] on label at bounding box center [82, 237] width 17 height 12
click at [0, 0] on input "checkbox" at bounding box center [0, 0] width 0 height 0
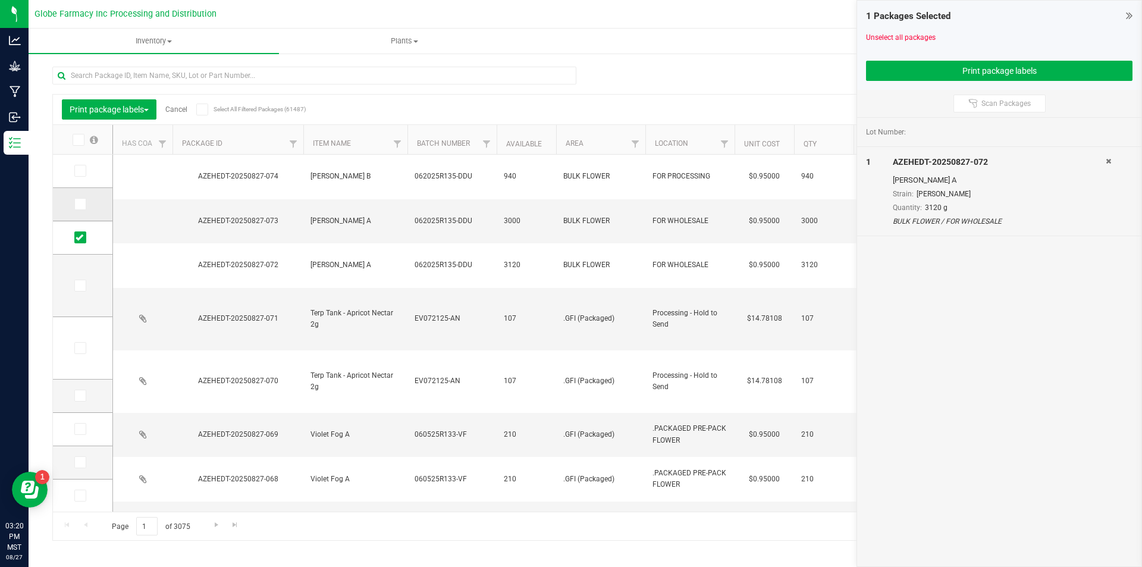
click at [90, 205] on label at bounding box center [82, 204] width 17 height 12
click at [0, 0] on input "checkbox" at bounding box center [0, 0] width 0 height 0
click at [86, 172] on label at bounding box center [82, 171] width 17 height 12
click at [0, 0] on input "checkbox" at bounding box center [0, 0] width 0 height 0
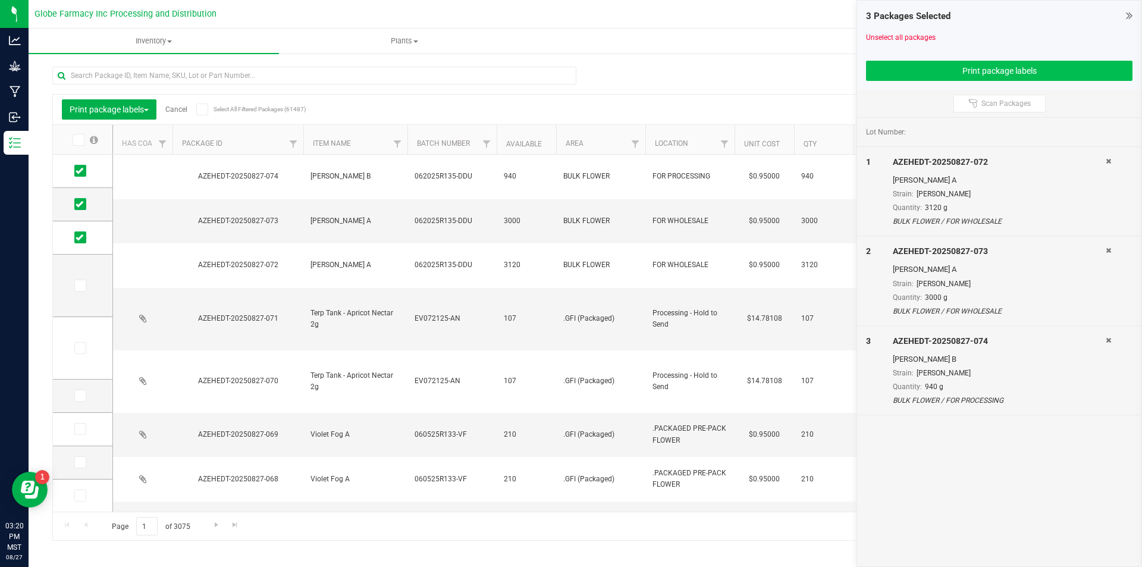
click at [910, 77] on div "3 Packages Selected Unselect all packages Print package labels" at bounding box center [999, 45] width 284 height 89
click at [910, 71] on button "Print package labels" at bounding box center [999, 71] width 267 height 20
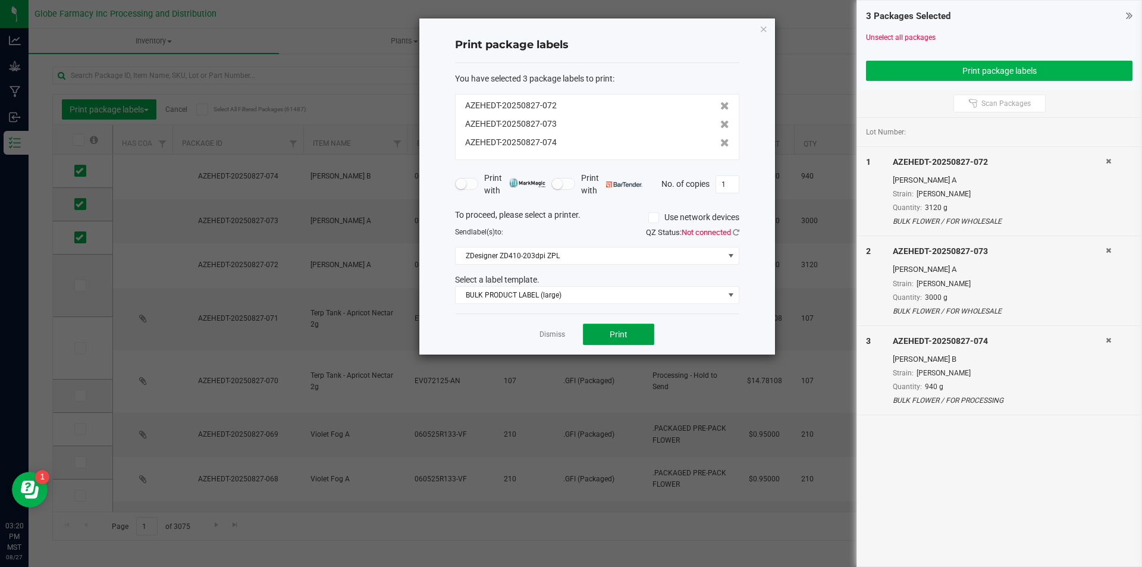
click at [618, 337] on span "Print" at bounding box center [619, 335] width 18 height 10
